Goal: Task Accomplishment & Management: Use online tool/utility

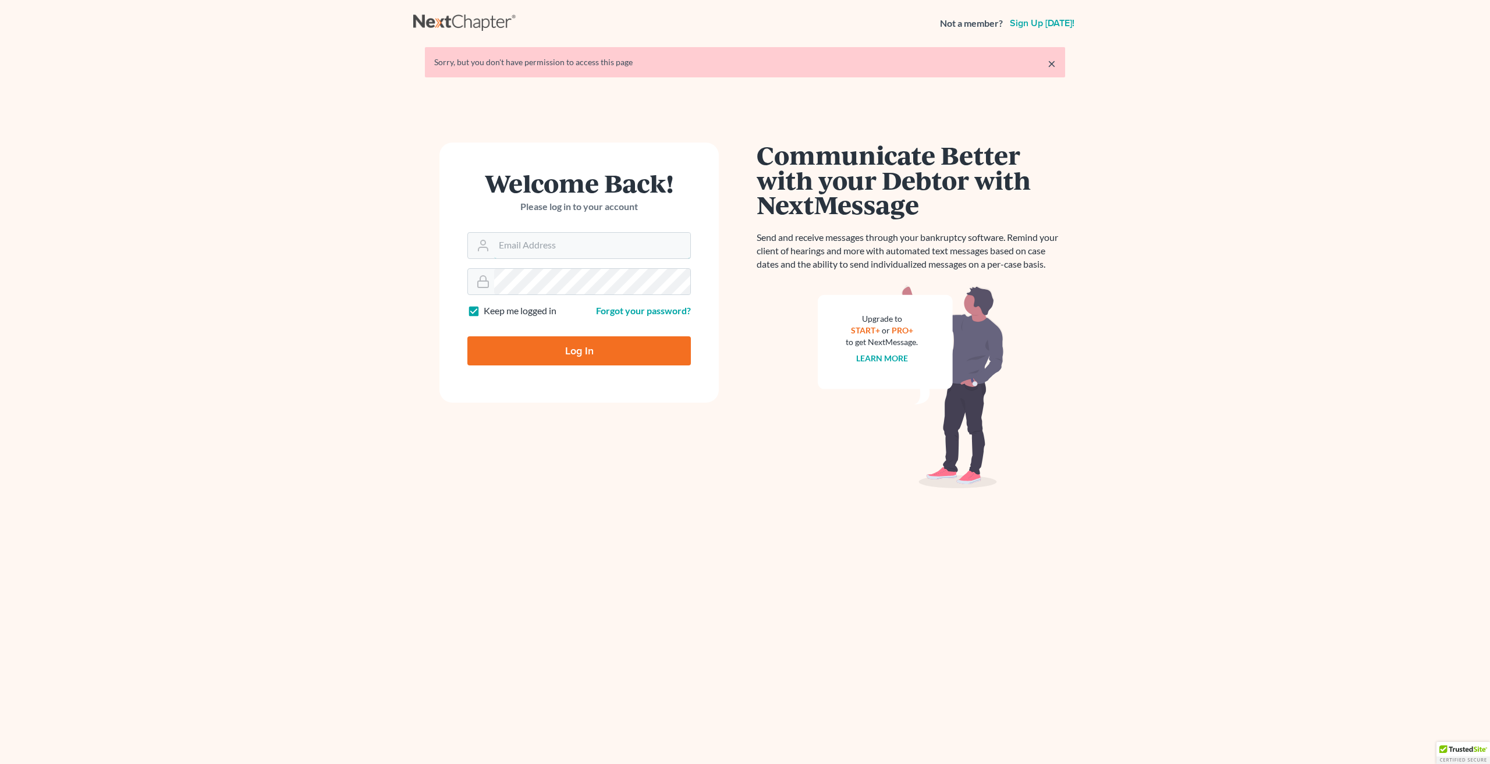
type input "lesslie@joshoneallaw.com"
click at [558, 350] on input "Log In" at bounding box center [578, 350] width 223 height 29
type input "Thinking..."
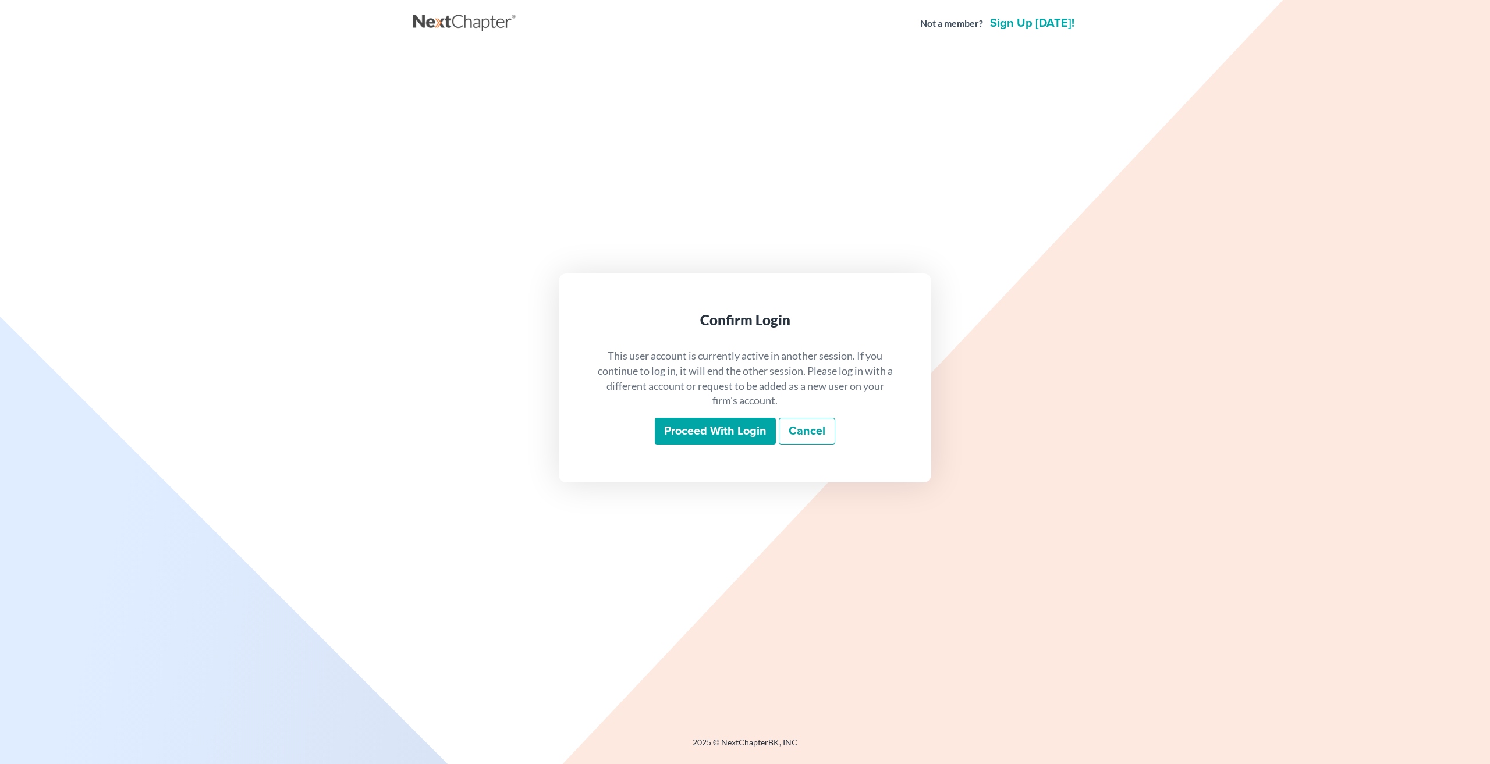
click at [732, 432] on input "Proceed with login" at bounding box center [715, 431] width 121 height 27
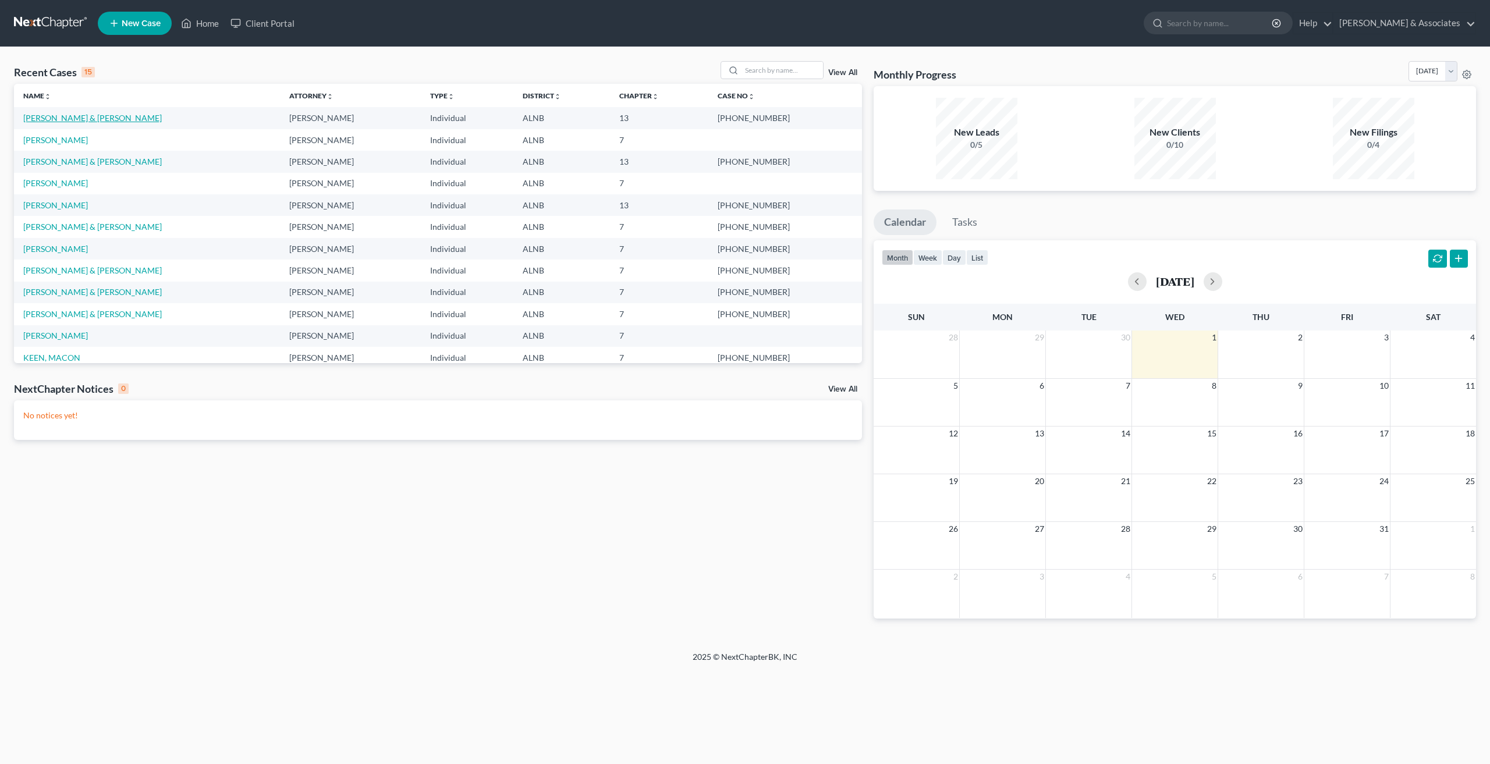
click at [74, 119] on link "KING, STEPHEN & REBECCA" at bounding box center [92, 118] width 139 height 10
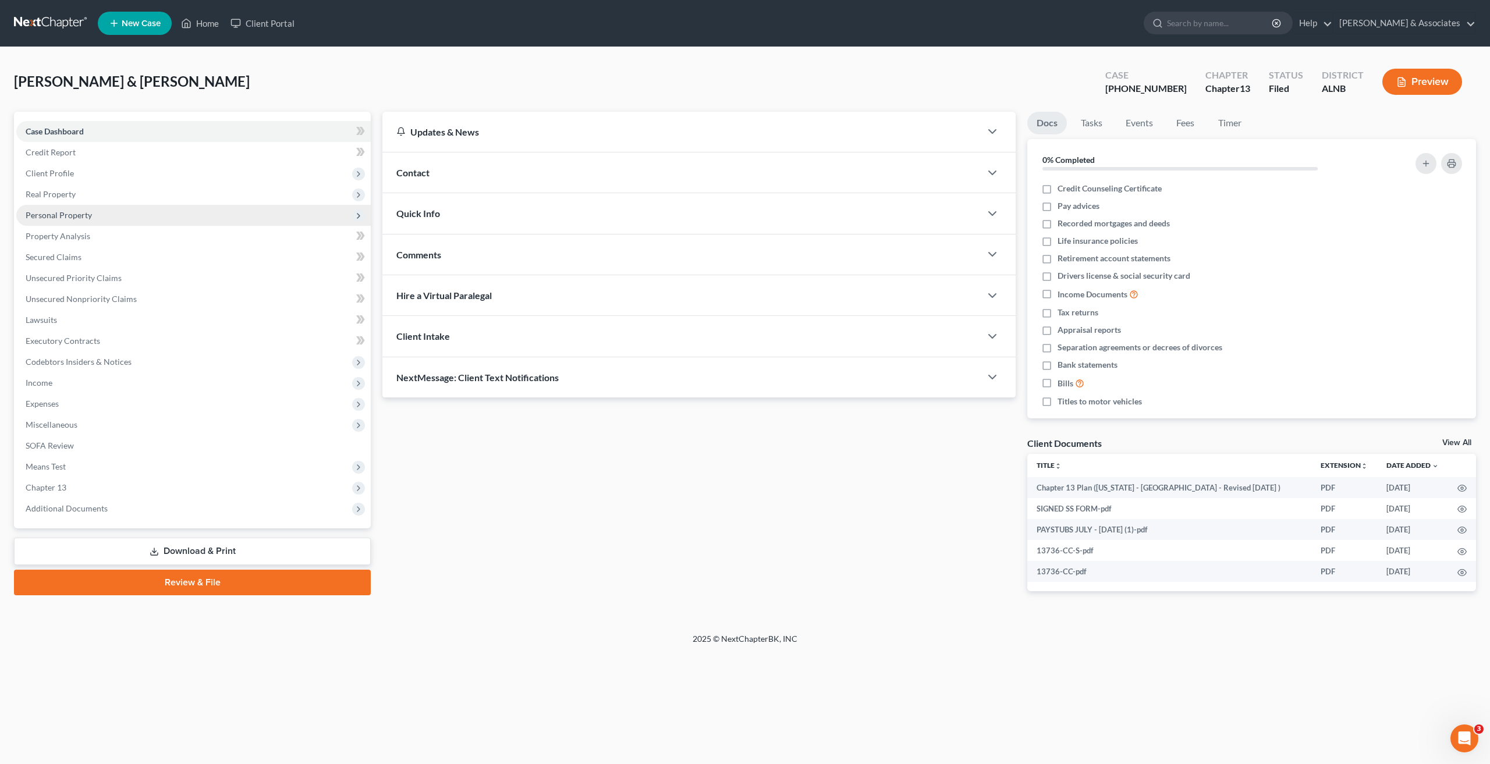
click at [55, 222] on span "Personal Property" at bounding box center [193, 215] width 354 height 21
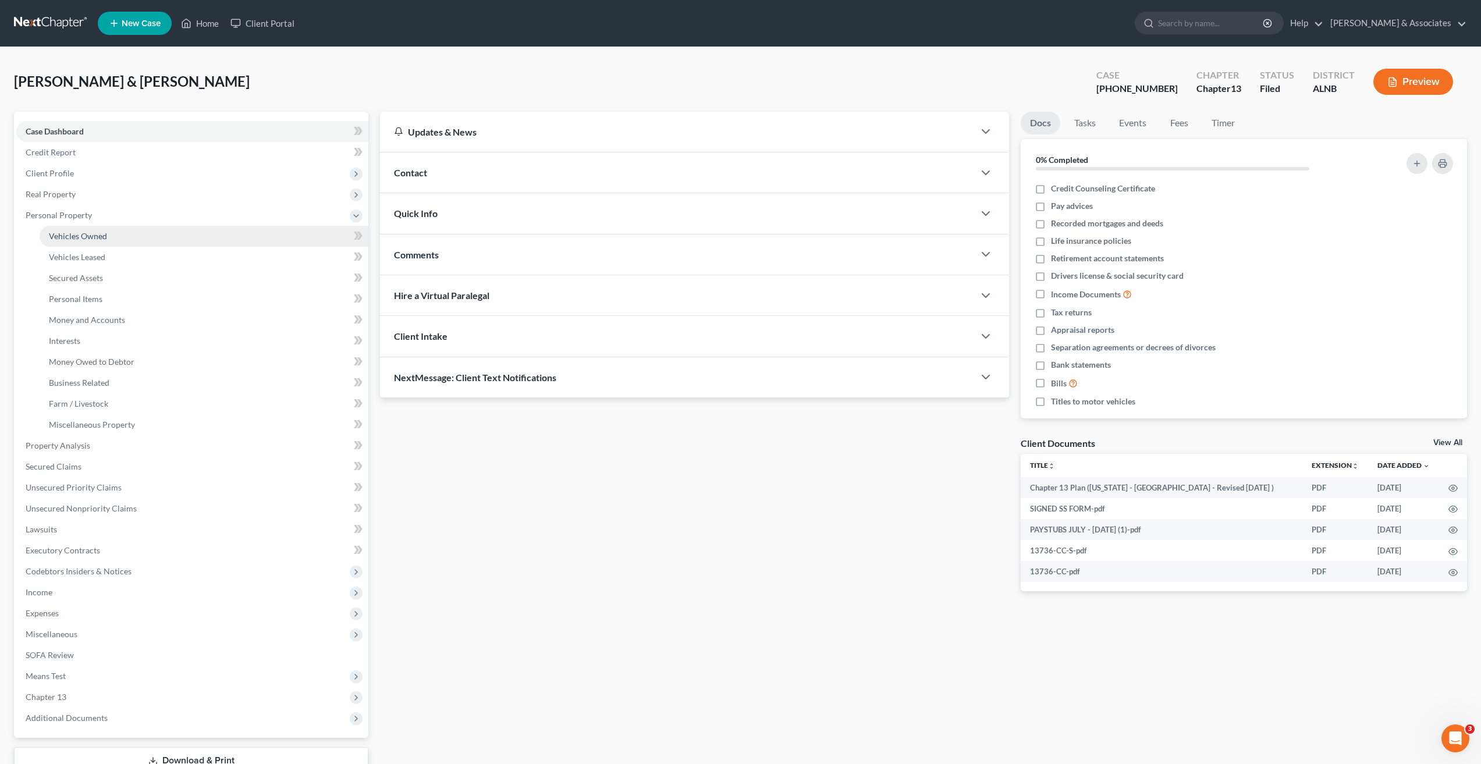
click at [87, 238] on span "Vehicles Owned" at bounding box center [78, 236] width 58 height 10
